Goal: Go to known website: Go to known website

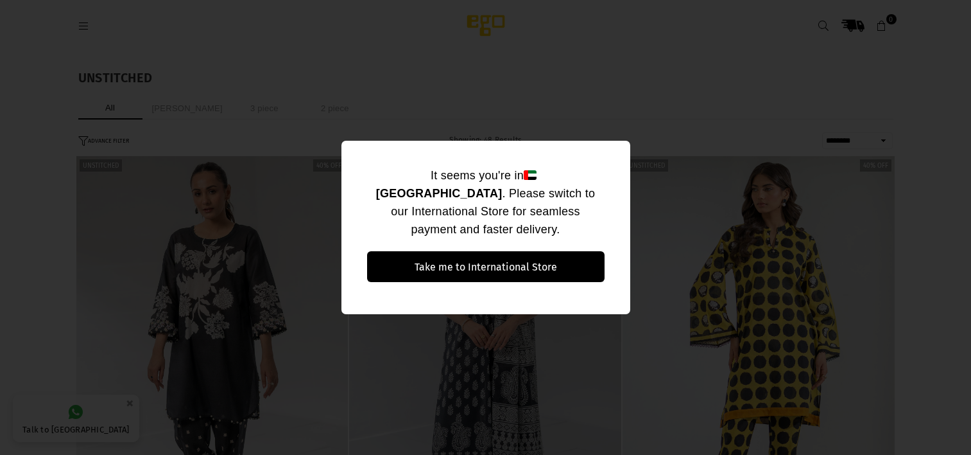
select select "******"
click at [866, 103] on div "It seems you're in United Arab Emirates . Please switch to our International St…" at bounding box center [485, 227] width 971 height 455
select select "******"
click at [763, 89] on div "It seems you're in [GEOGRAPHIC_DATA] . Please switch to our International Store…" at bounding box center [485, 227] width 971 height 455
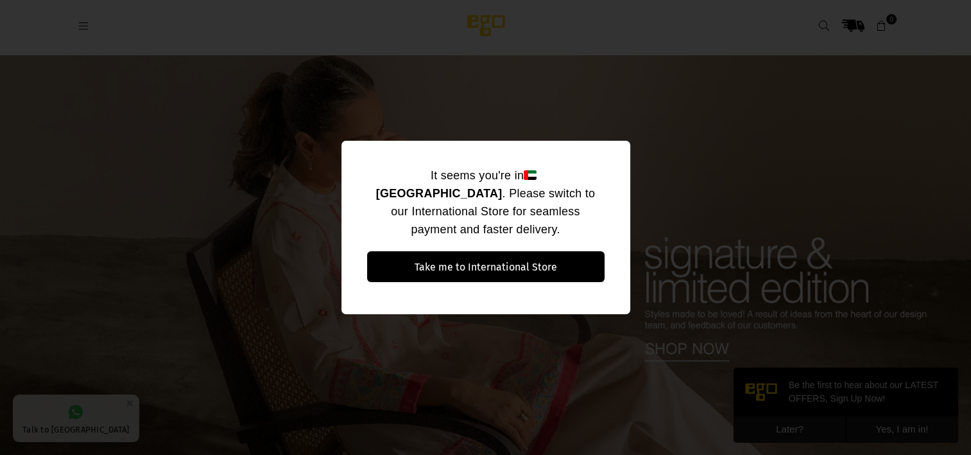
click at [598, 128] on div "It seems you're in [GEOGRAPHIC_DATA] . Please switch to our International Store…" at bounding box center [485, 227] width 971 height 455
click at [598, 128] on div "It seems you're in United Arab Emirates . Please switch to our International St…" at bounding box center [485, 227] width 971 height 455
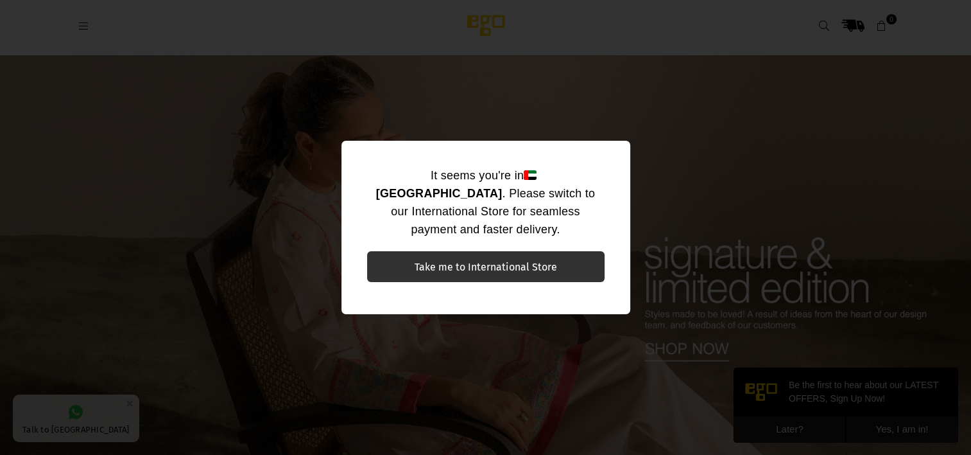
click at [522, 262] on button "Take me to International Store" at bounding box center [486, 266] width 238 height 31
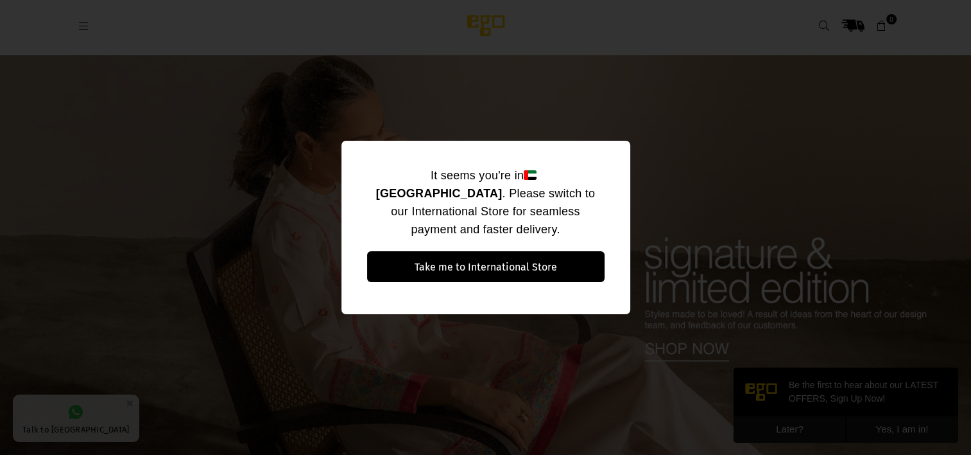
click at [596, 133] on div "It seems you're in United Arab Emirates . Please switch to our International St…" at bounding box center [485, 227] width 971 height 455
click at [596, 133] on div "It seems you're in [GEOGRAPHIC_DATA] . Please switch to our International Store…" at bounding box center [485, 227] width 971 height 455
click at [758, 113] on div "It seems you're in United Arab Emirates . Please switch to our International St…" at bounding box center [485, 227] width 971 height 455
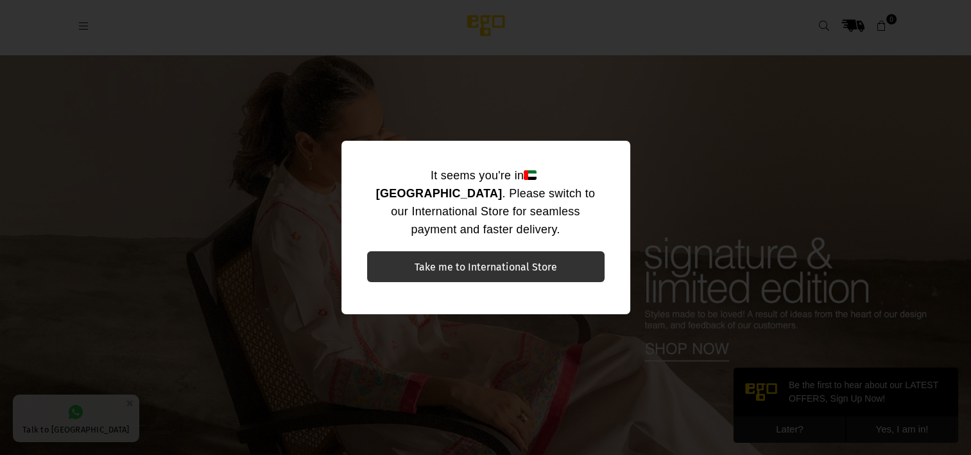
click at [509, 258] on button "Take me to International Store" at bounding box center [486, 266] width 238 height 31
click at [525, 251] on button "Take me to International Store" at bounding box center [486, 266] width 238 height 31
